Goal: Task Accomplishment & Management: Manage account settings

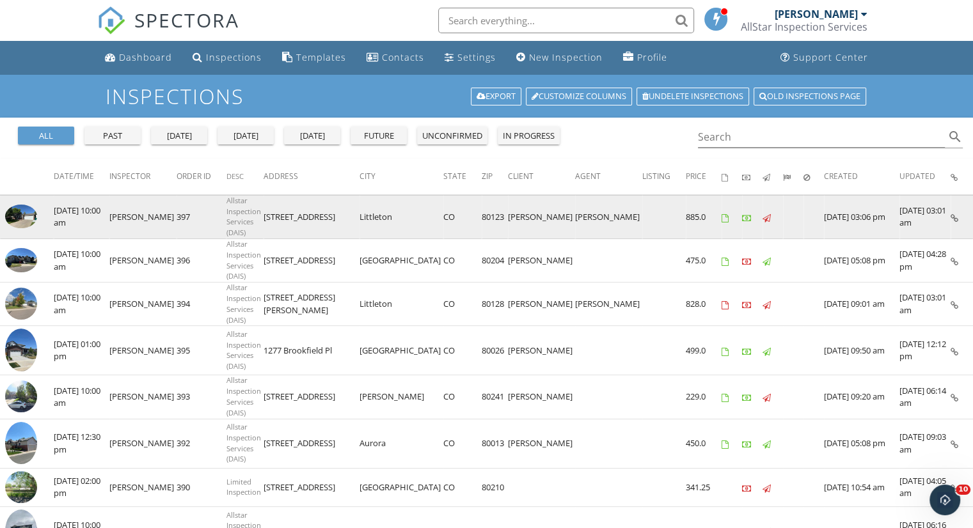
click at [12, 208] on img at bounding box center [21, 217] width 32 height 24
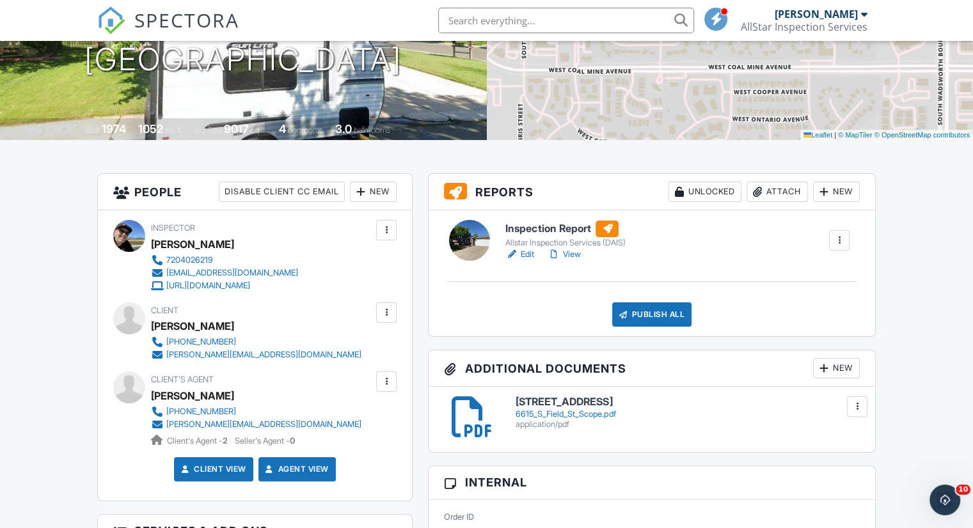
scroll to position [128, 0]
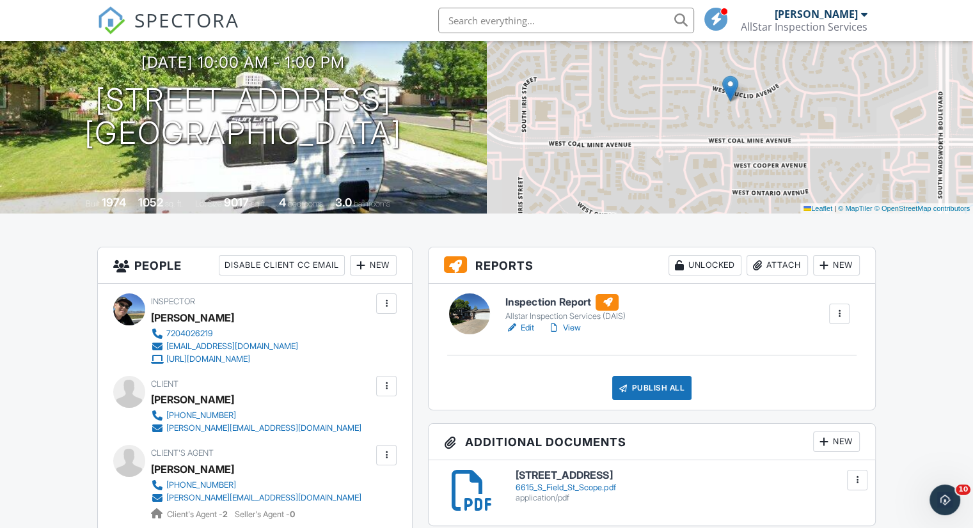
click at [525, 331] on link "Edit" at bounding box center [519, 328] width 29 height 13
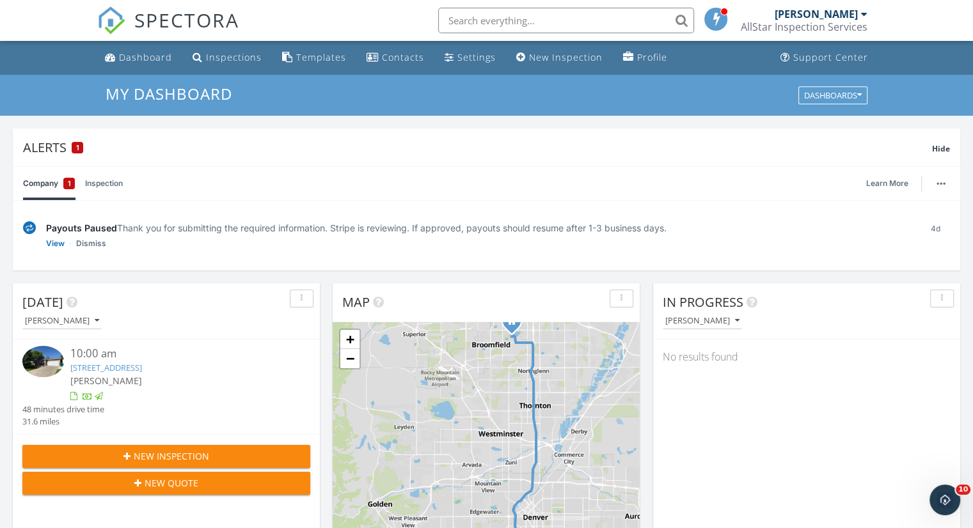
click at [56, 235] on div "Payouts Paused Thank you for submitting the required information. Stripe is rev…" at bounding box center [478, 235] width 865 height 29
click at [56, 234] on div "Payouts Paused Thank you for submitting the required information. Stripe is rev…" at bounding box center [478, 227] width 865 height 13
click at [52, 241] on link "View" at bounding box center [55, 243] width 19 height 13
click at [100, 241] on link "Dismiss" at bounding box center [91, 243] width 30 height 13
